Goal: Information Seeking & Learning: Learn about a topic

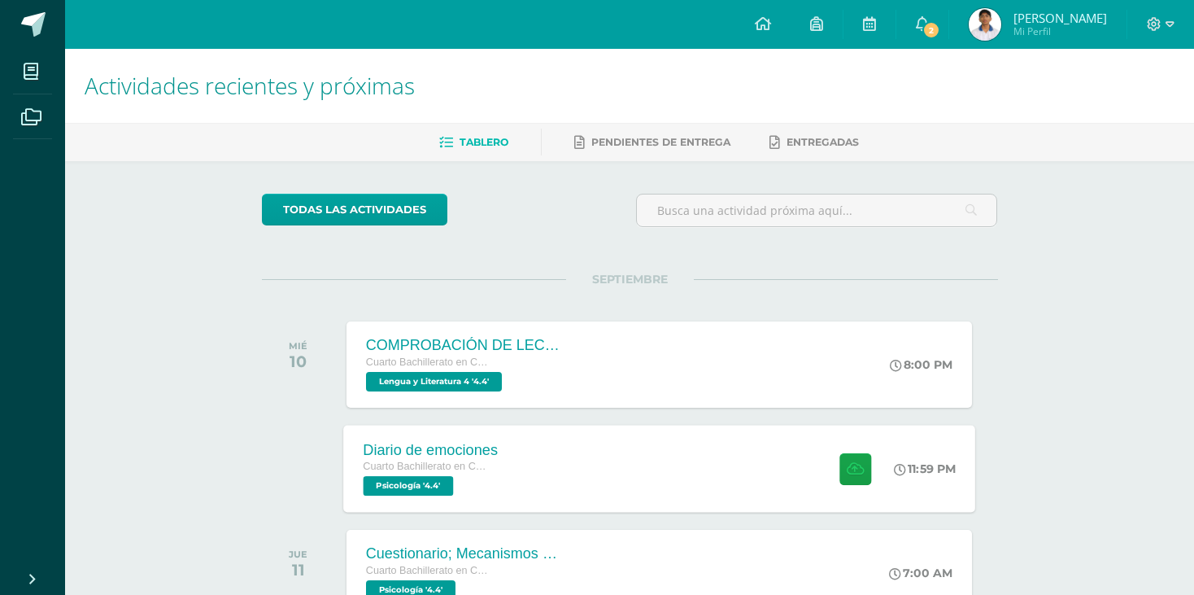
click at [608, 451] on div "Diario de emociones Cuarto Bachillerato en Ciencias y Letras Psicología '4.4' 1…" at bounding box center [659, 468] width 632 height 87
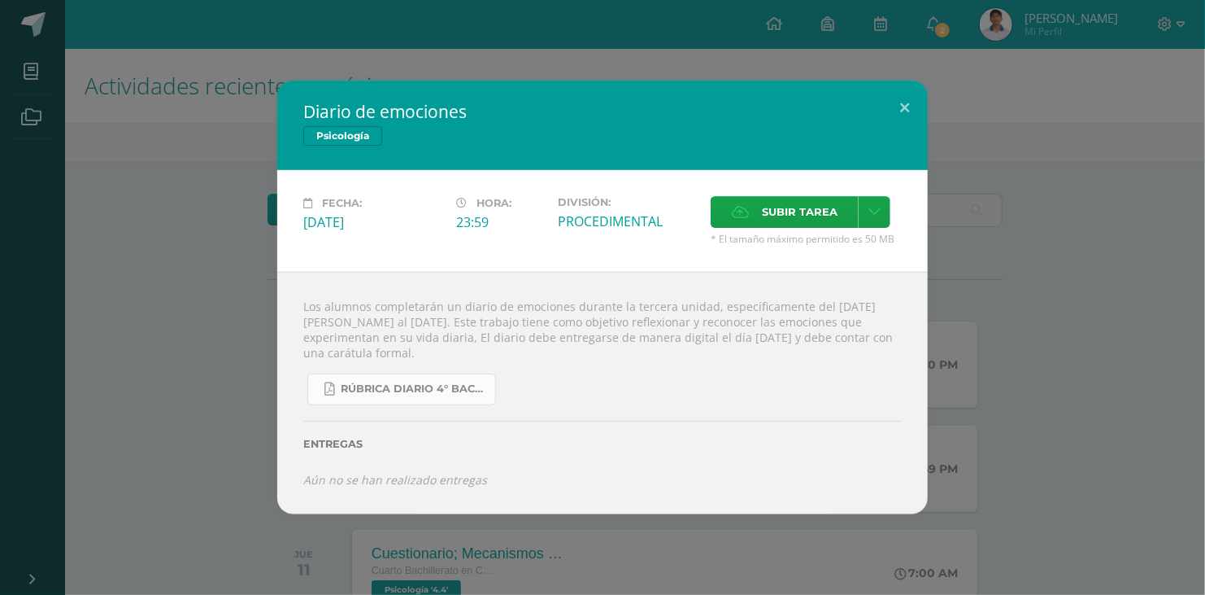
click at [468, 377] on link "RÚBRICA DIARIO 4° BACHI.pdf" at bounding box center [401, 389] width 189 height 32
click at [907, 102] on button at bounding box center [905, 108] width 46 height 55
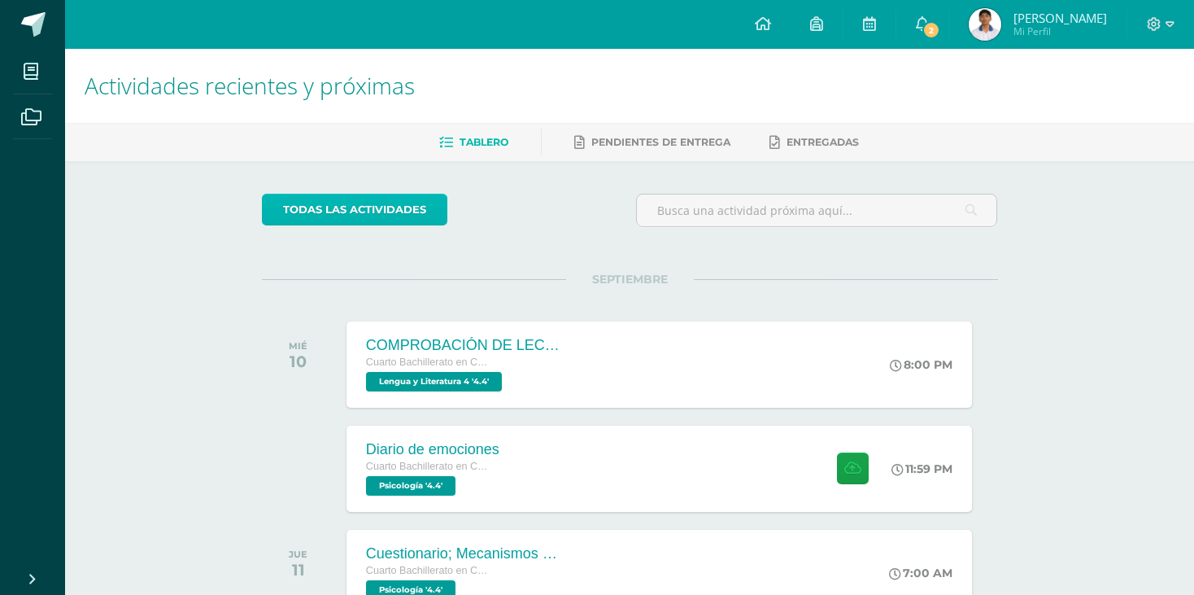
click at [387, 194] on link "todas las Actividades" at bounding box center [354, 210] width 185 height 32
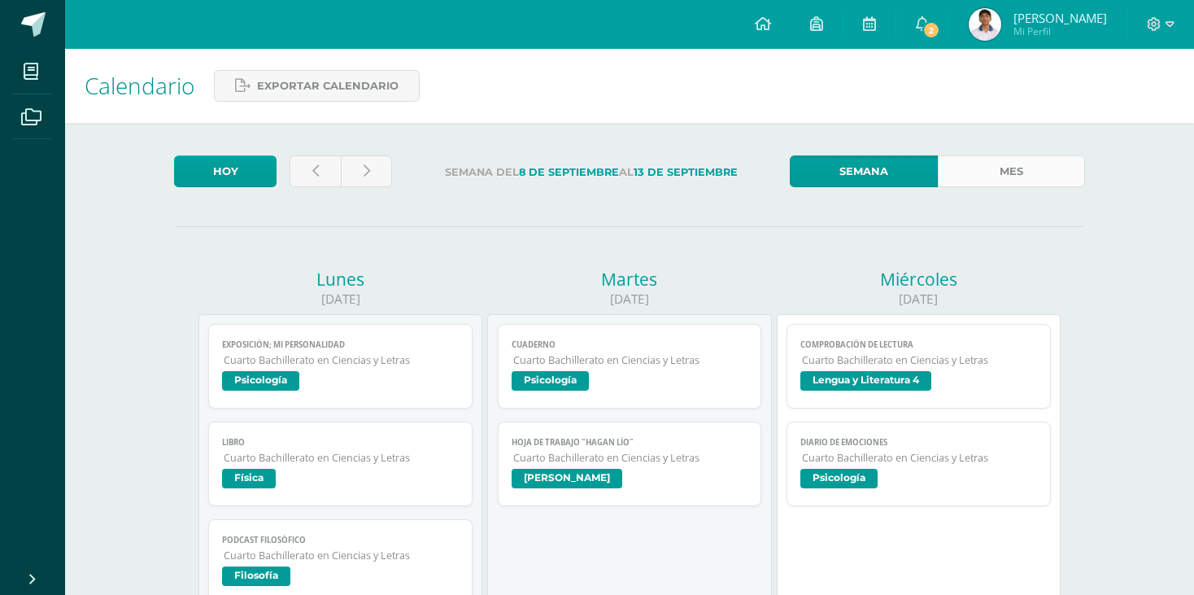
click at [979, 171] on link "Mes" at bounding box center [1011, 171] width 147 height 32
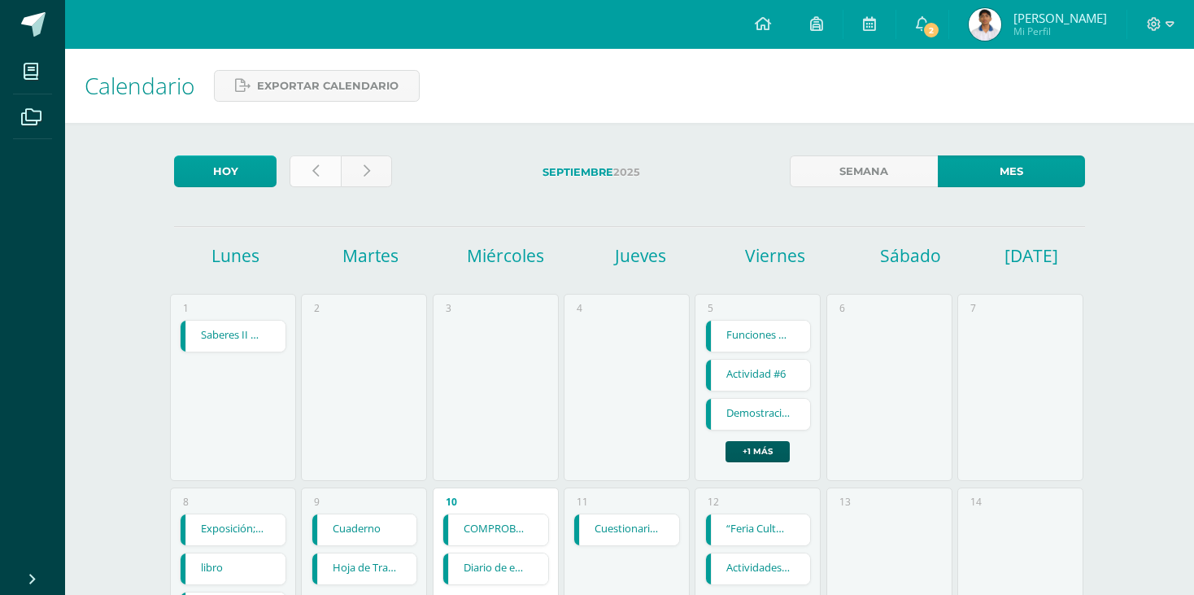
click at [312, 172] on icon at bounding box center [315, 171] width 7 height 14
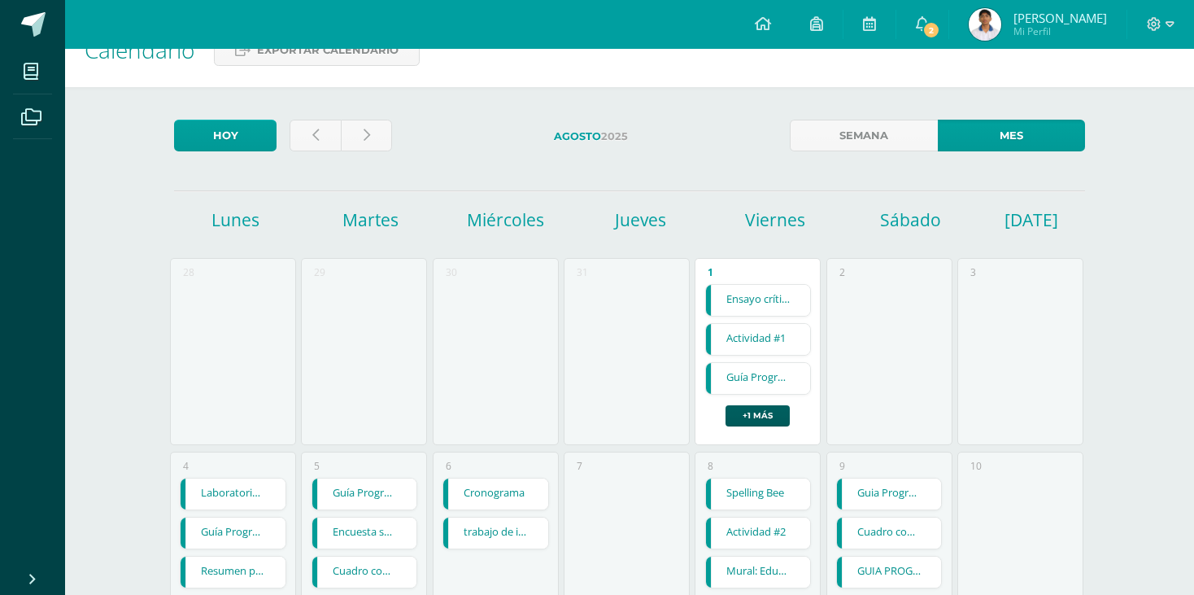
scroll to position [81, 0]
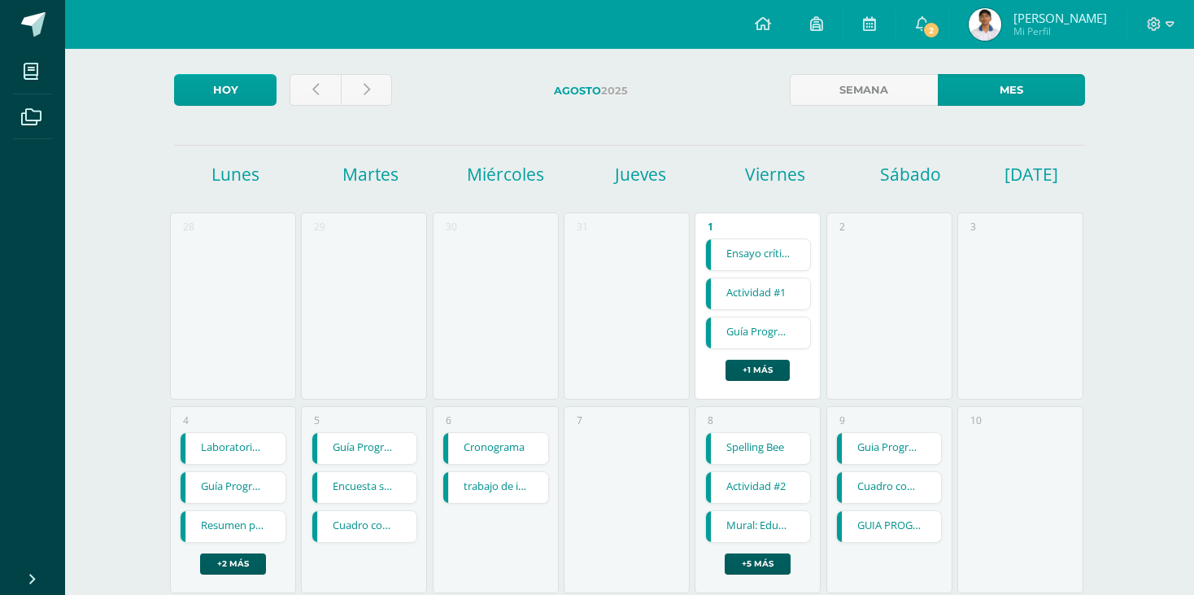
click at [235, 446] on link "Laboratorio #1" at bounding box center [233, 448] width 105 height 31
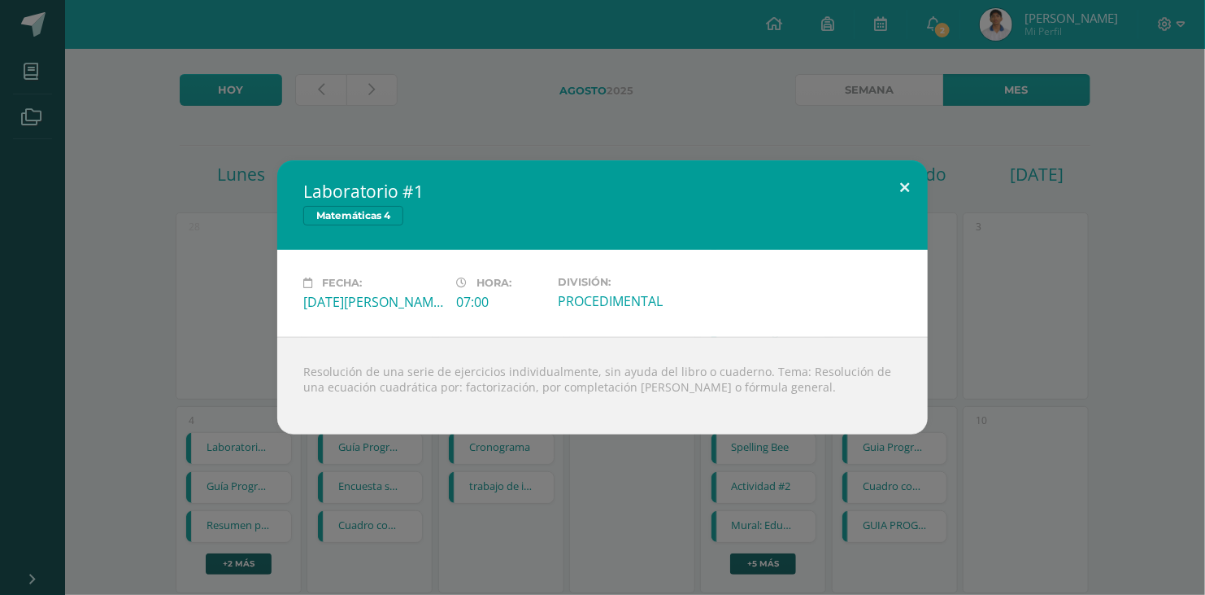
click at [904, 180] on button at bounding box center [905, 187] width 46 height 55
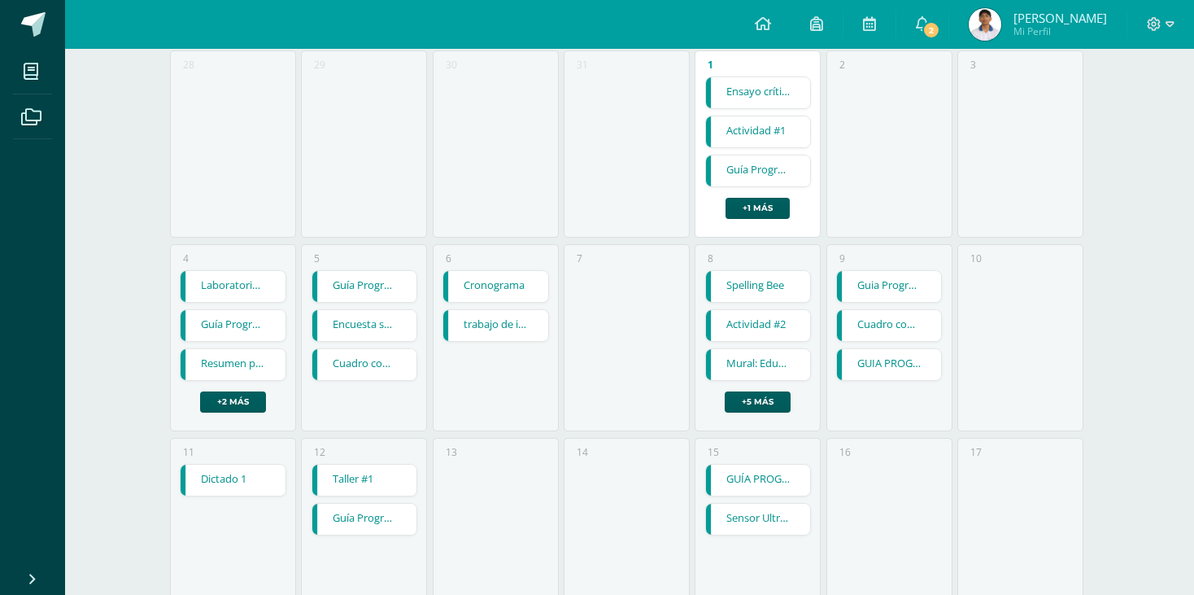
scroll to position [244, 0]
click at [263, 475] on link "Dictado 1" at bounding box center [233, 479] width 105 height 31
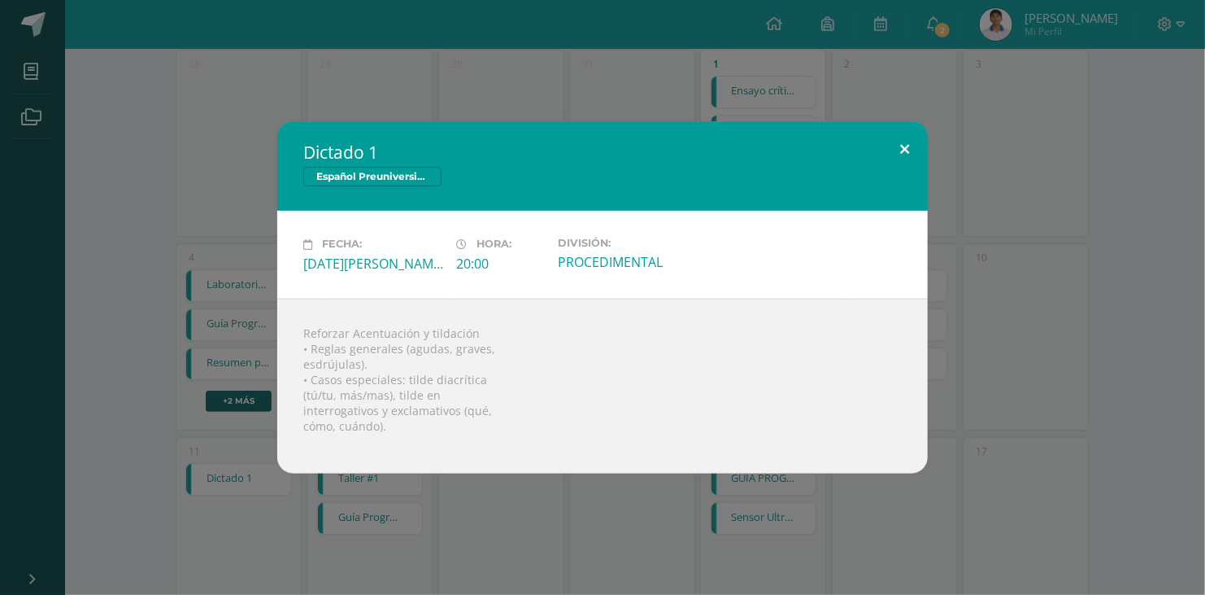
click at [896, 150] on button at bounding box center [905, 148] width 46 height 55
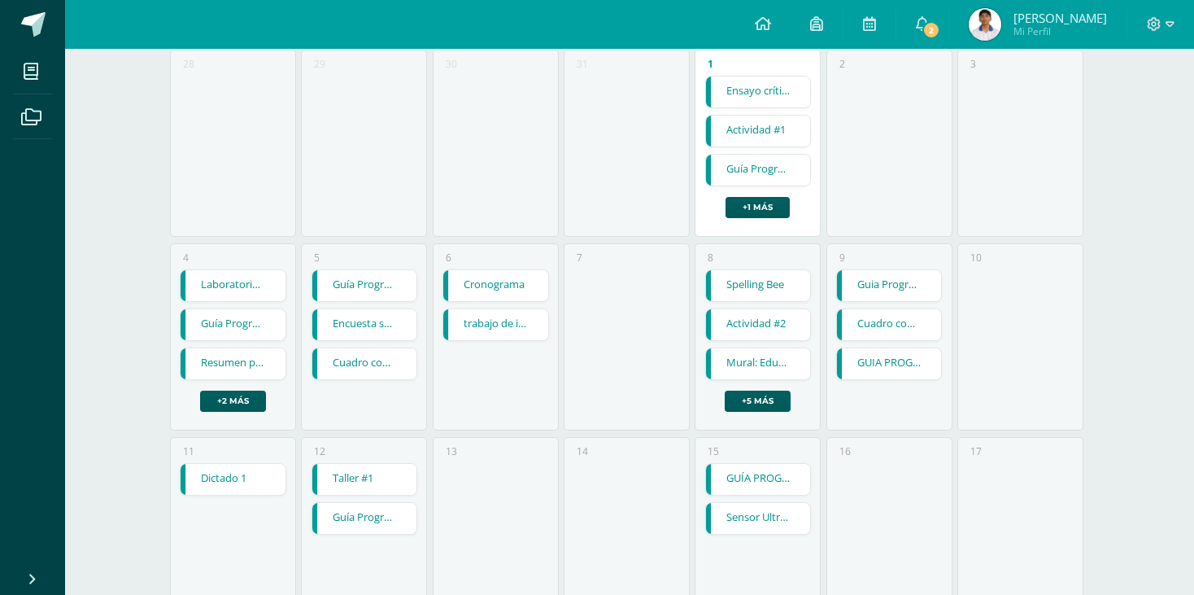
click at [329, 482] on link "Taller #1" at bounding box center [364, 479] width 105 height 31
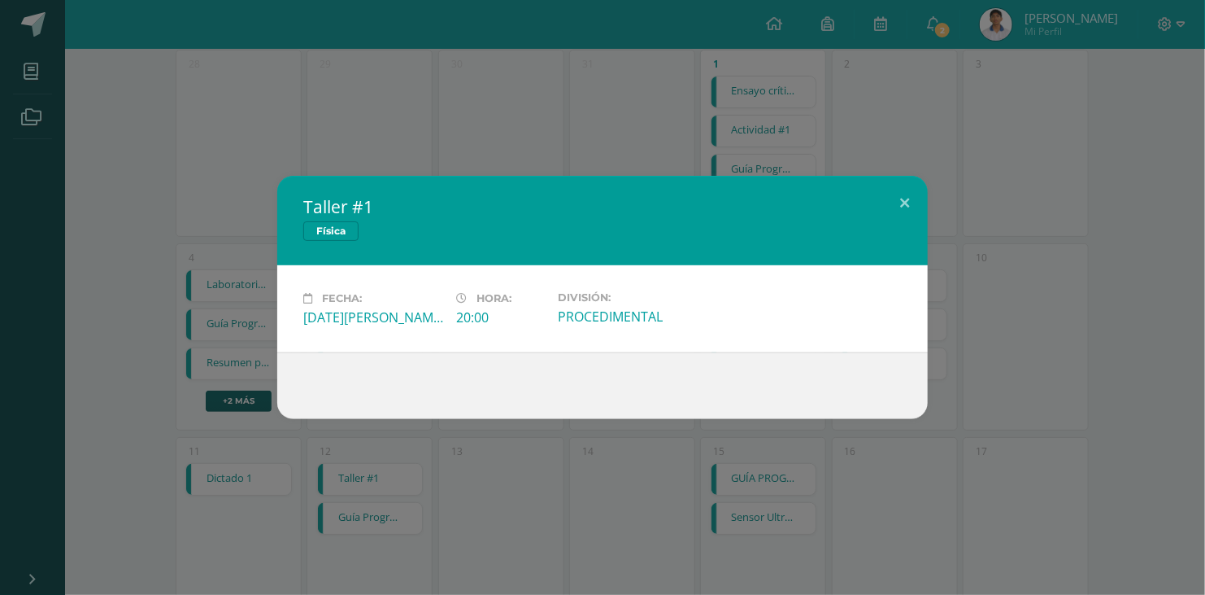
click at [380, 320] on div "Martes 12 de Agosto" at bounding box center [373, 317] width 140 height 18
click at [893, 210] on button at bounding box center [905, 203] width 46 height 55
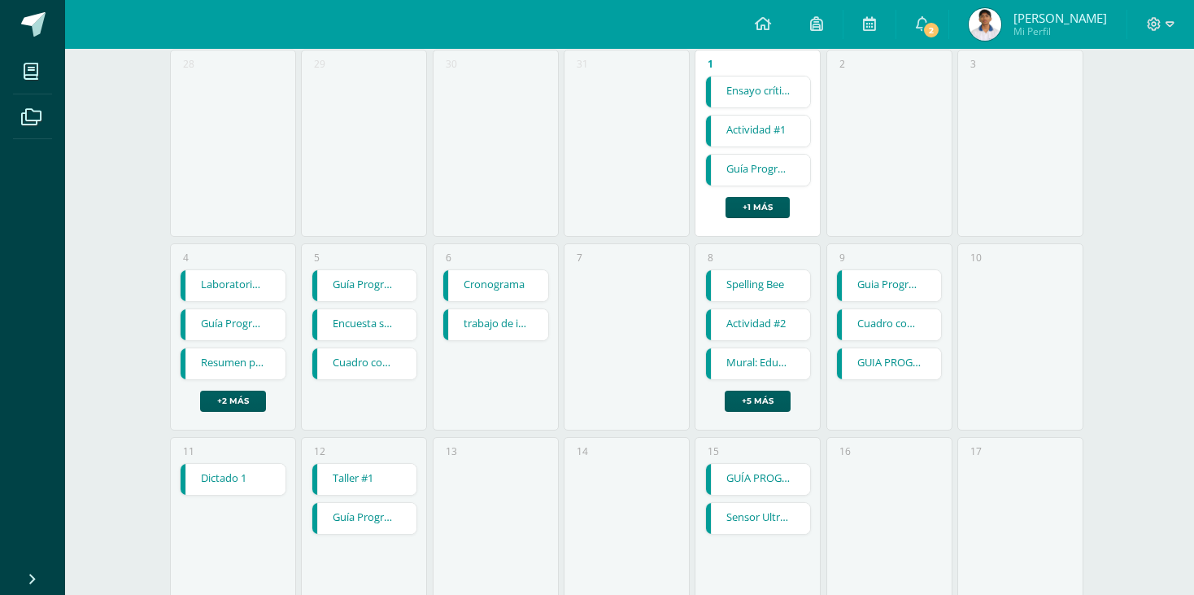
click at [519, 285] on link "Cronograma" at bounding box center [495, 285] width 105 height 31
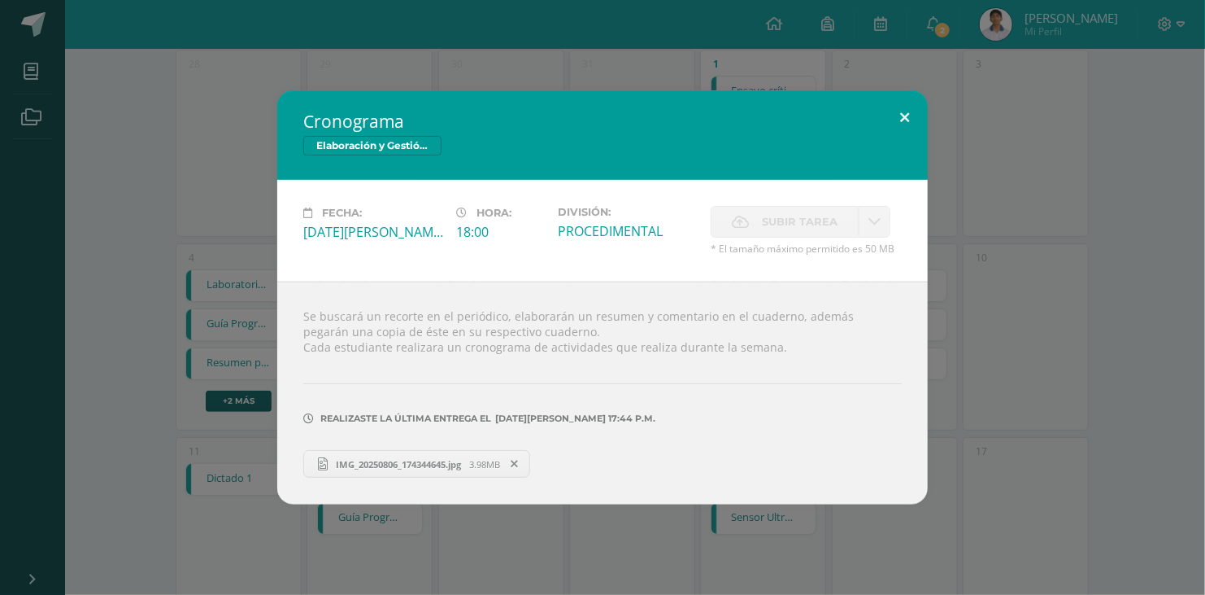
click at [919, 120] on button at bounding box center [905, 117] width 46 height 55
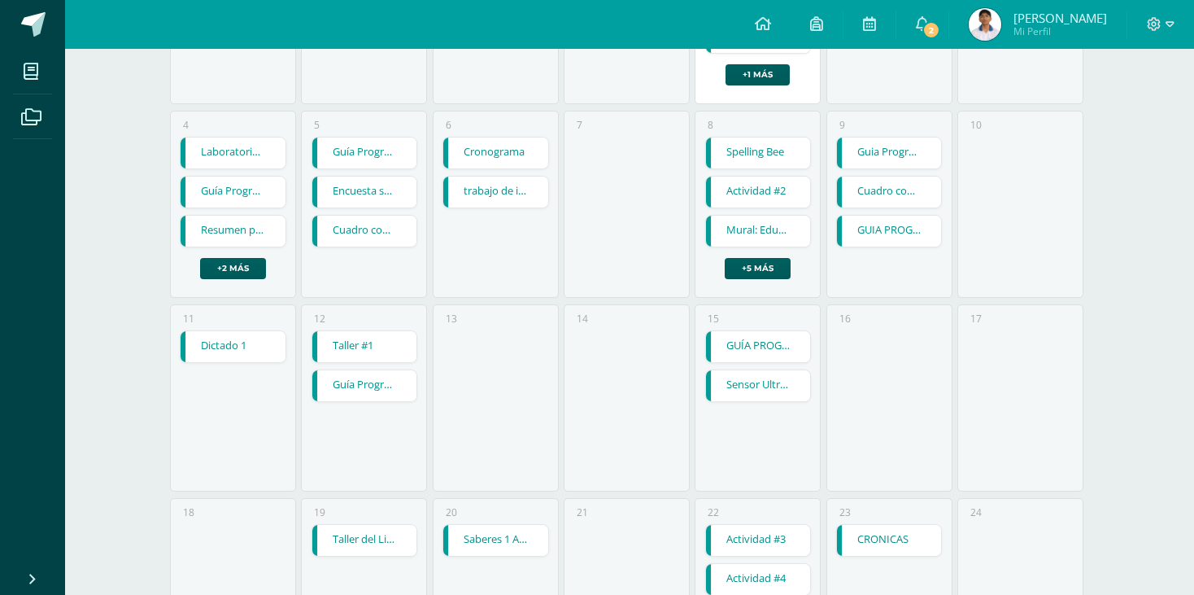
scroll to position [407, 0]
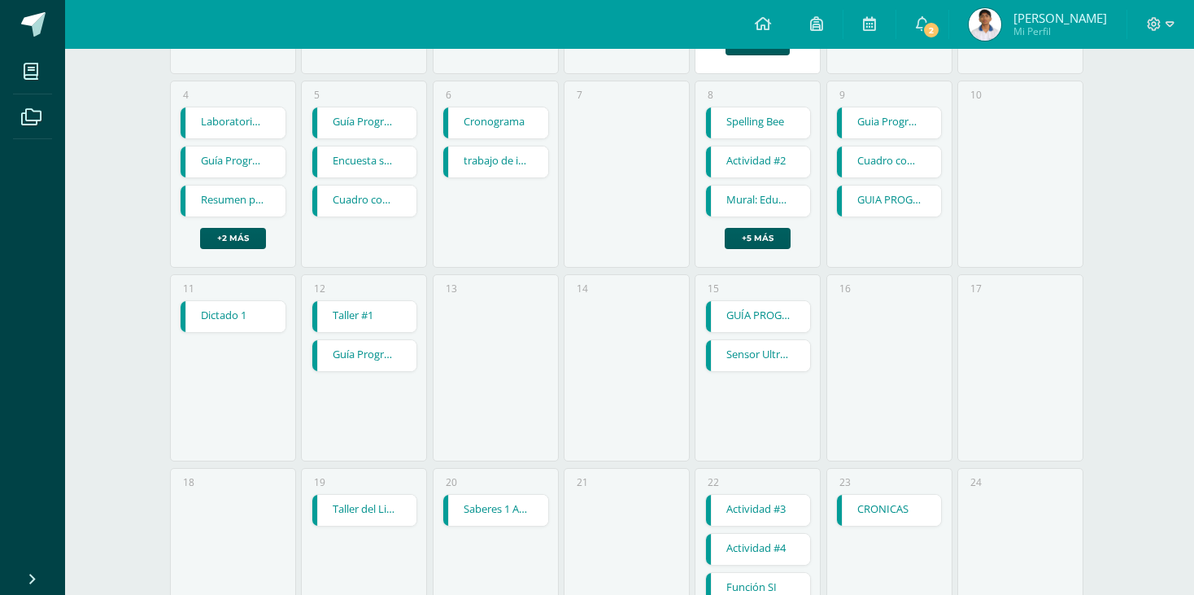
click at [487, 325] on div "13" at bounding box center [496, 367] width 126 height 187
click at [754, 342] on link "Sensor Ultrasónico" at bounding box center [758, 355] width 105 height 31
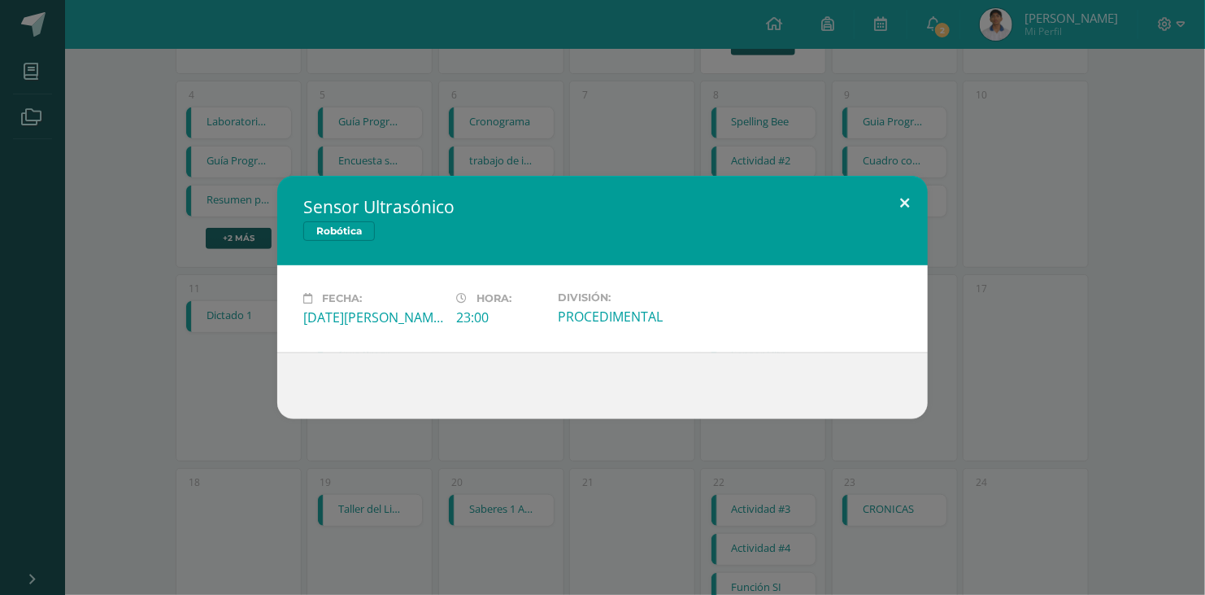
click at [913, 203] on button at bounding box center [905, 203] width 46 height 55
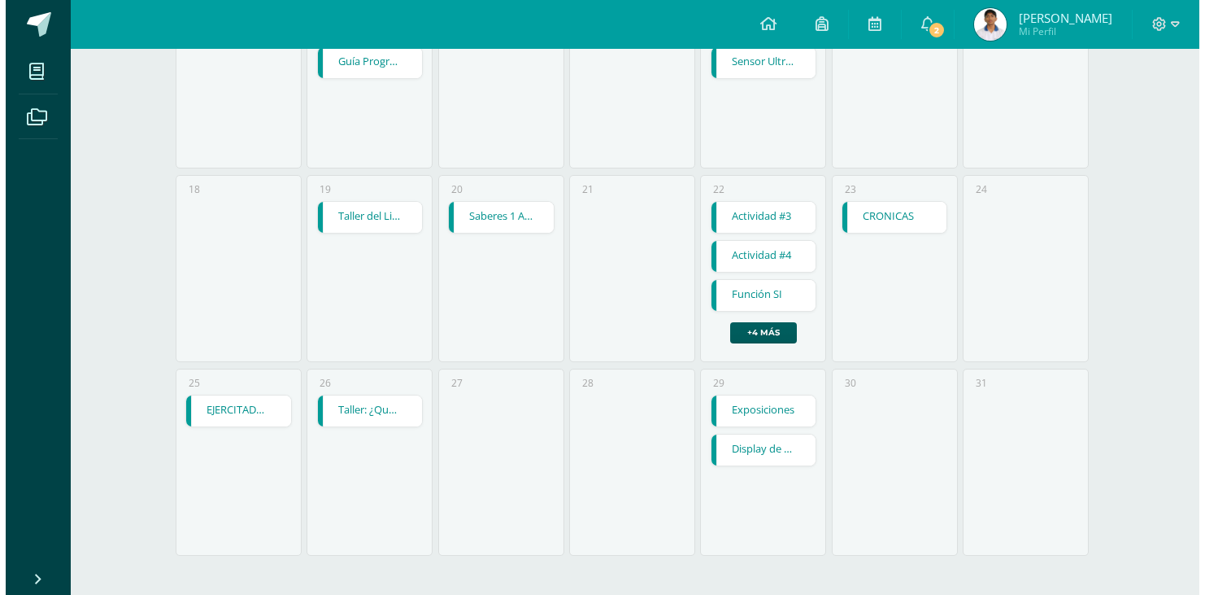
scroll to position [699, 0]
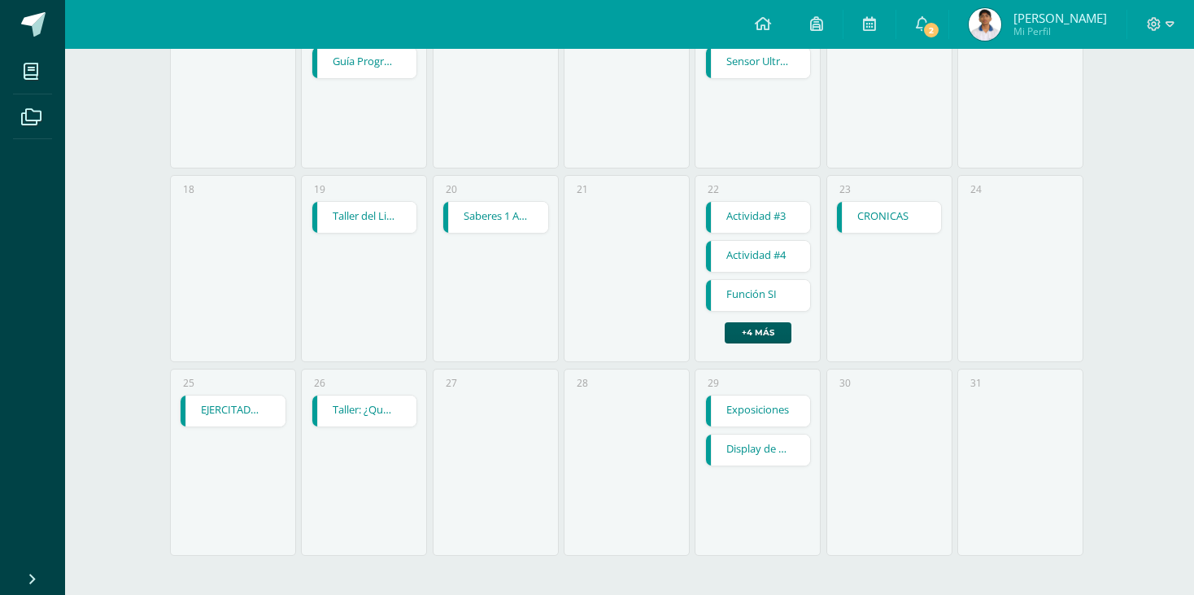
click at [752, 452] on link "Display de 7 Segmentos" at bounding box center [758, 449] width 105 height 31
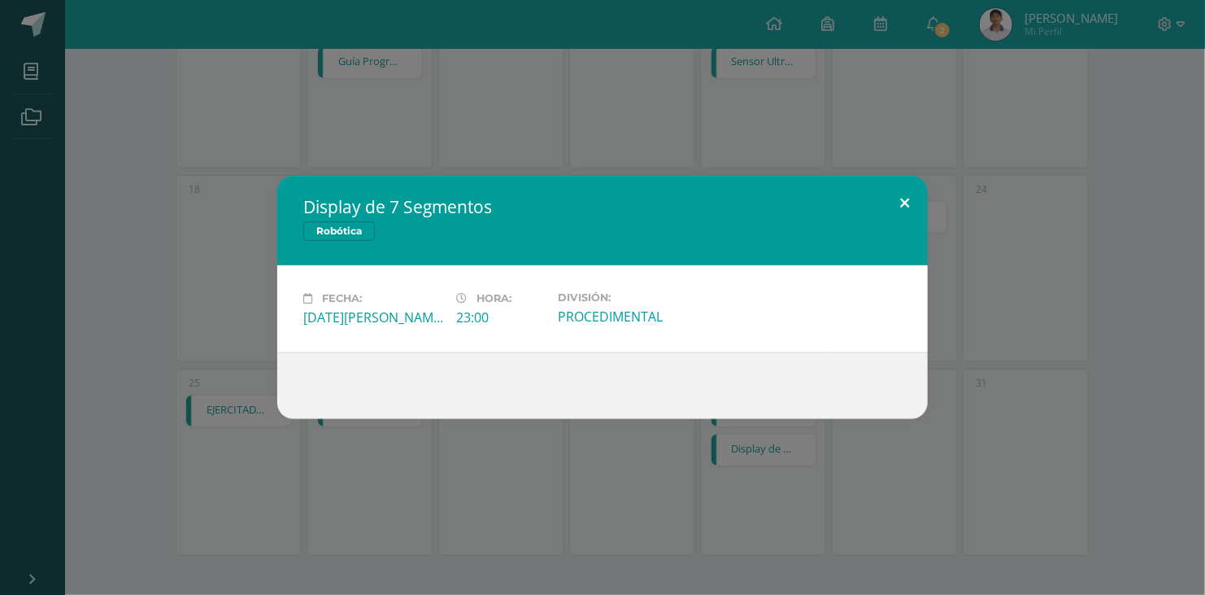
click at [906, 202] on button at bounding box center [905, 203] width 46 height 55
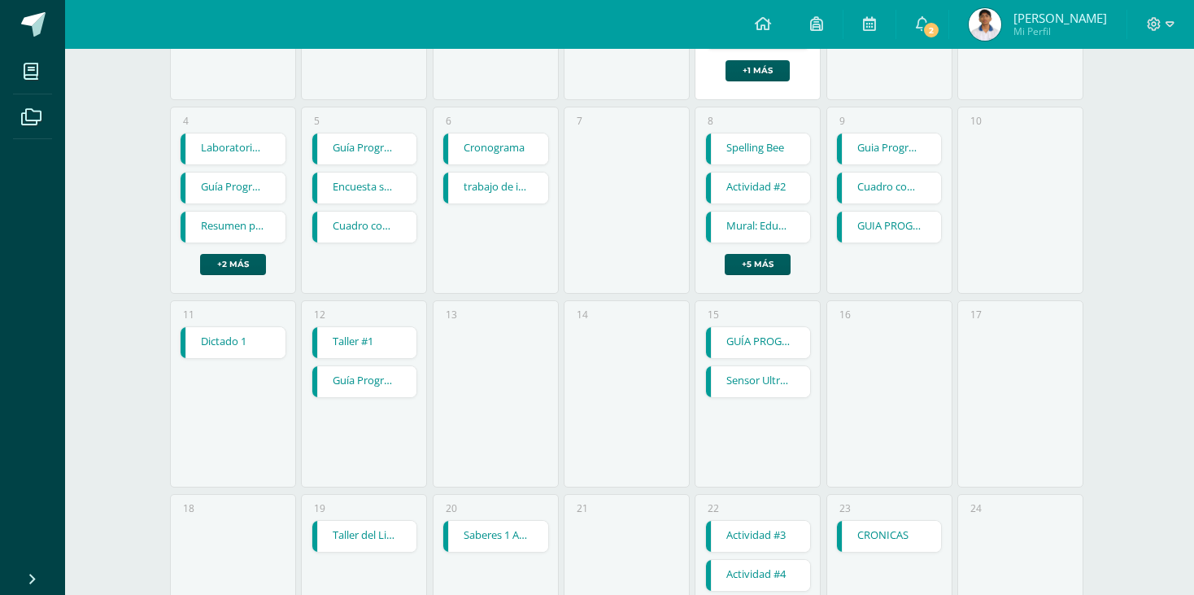
scroll to position [374, 0]
